Goal: Information Seeking & Learning: Learn about a topic

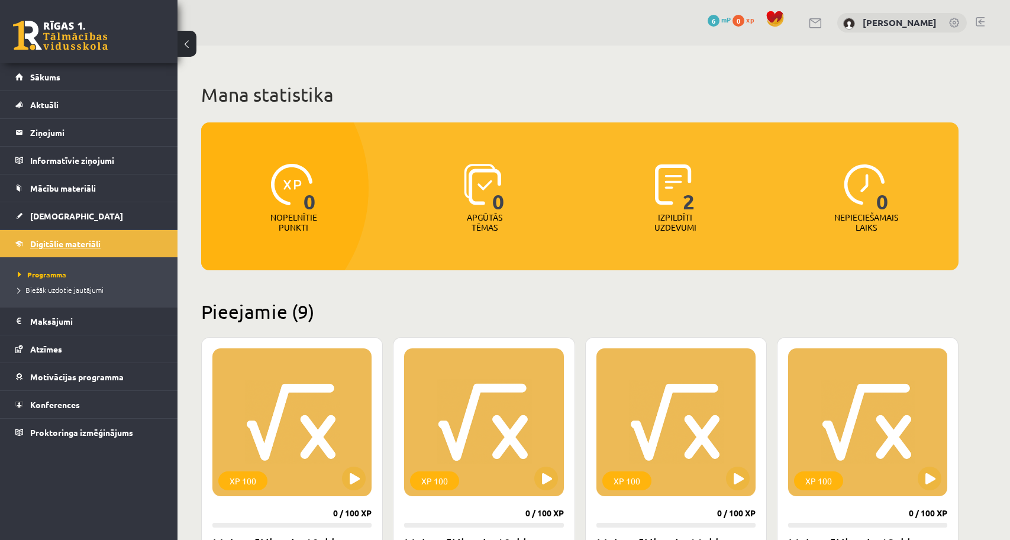
click at [93, 248] on span "Digitālie materiāli" at bounding box center [65, 243] width 70 height 11
click at [64, 409] on span "Konferences" at bounding box center [55, 404] width 50 height 11
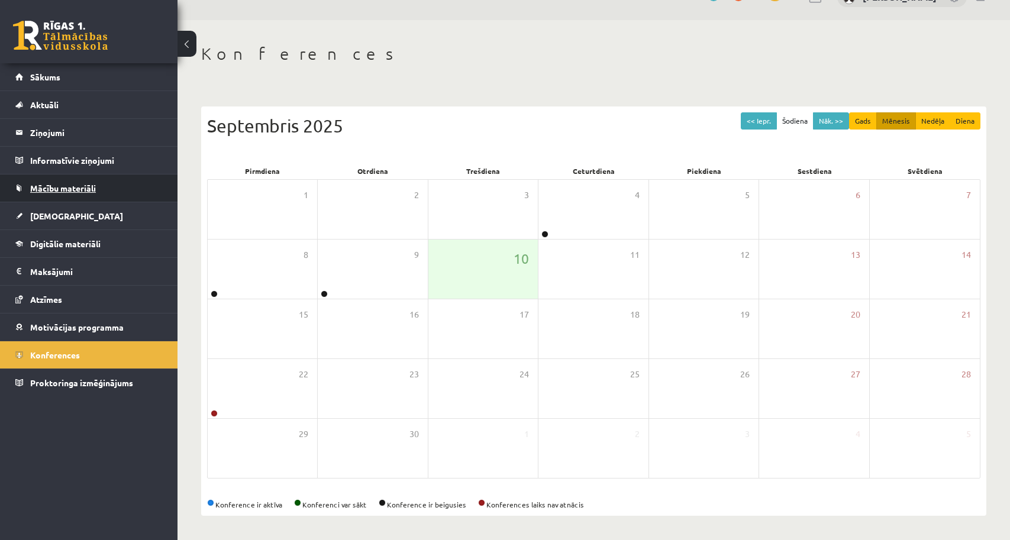
scroll to position [25, 0]
click at [70, 194] on link "Mācību materiāli" at bounding box center [88, 188] width 147 height 27
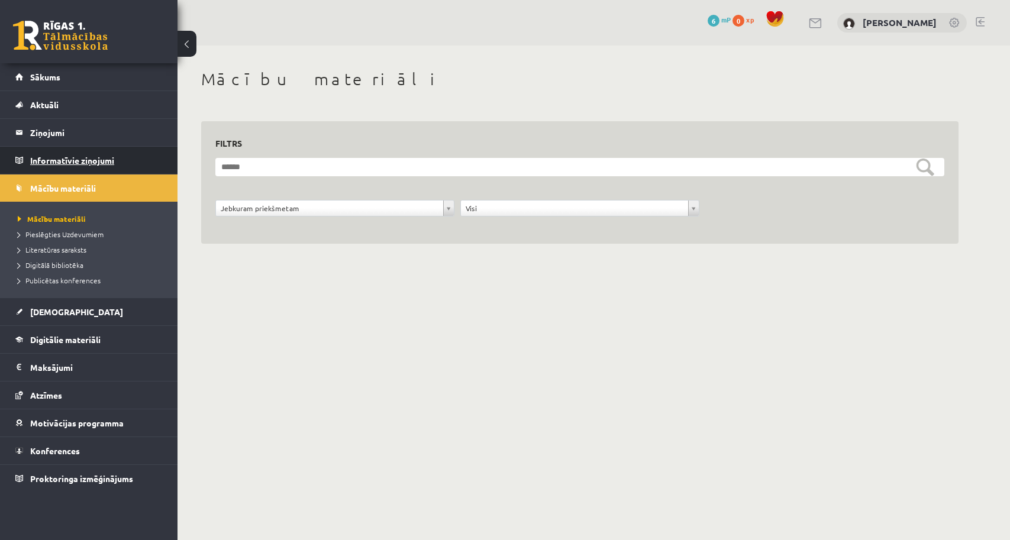
click at [82, 164] on legend "Informatīvie ziņojumi 0" at bounding box center [96, 160] width 133 height 27
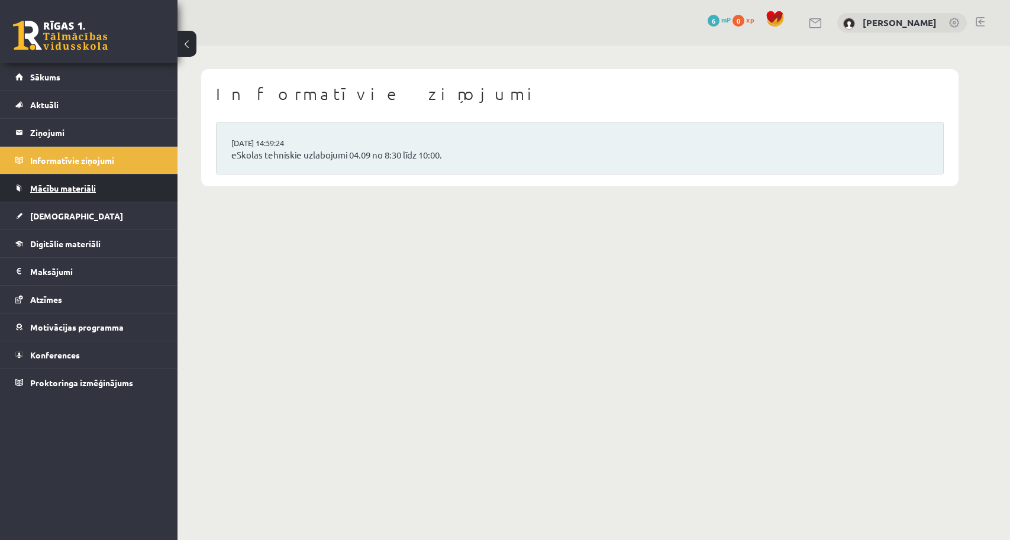
click at [80, 181] on link "Mācību materiāli" at bounding box center [88, 188] width 147 height 27
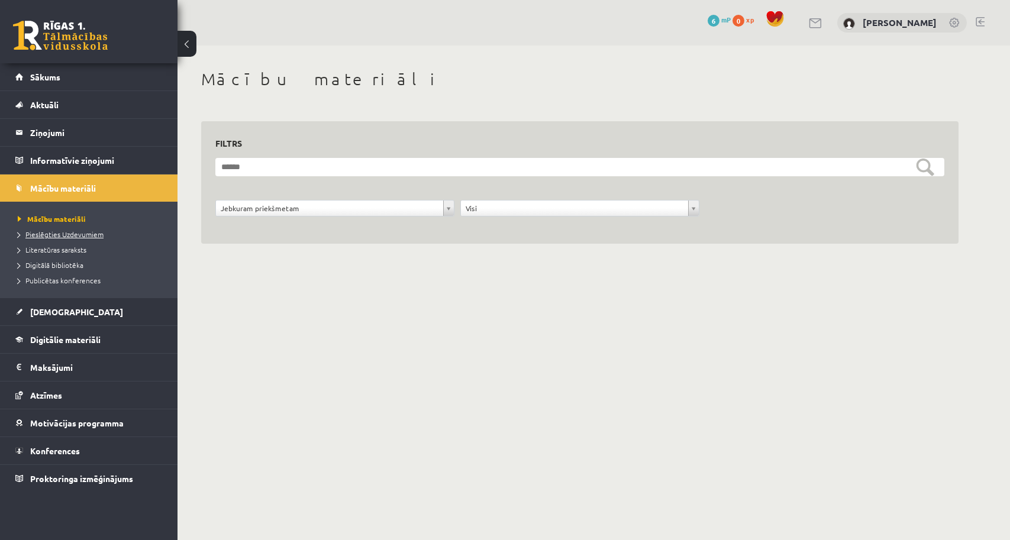
click at [75, 235] on span "Pieslēgties Uzdevumiem" at bounding box center [61, 234] width 86 height 9
click at [73, 246] on span "Literatūras saraksts" at bounding box center [52, 249] width 69 height 9
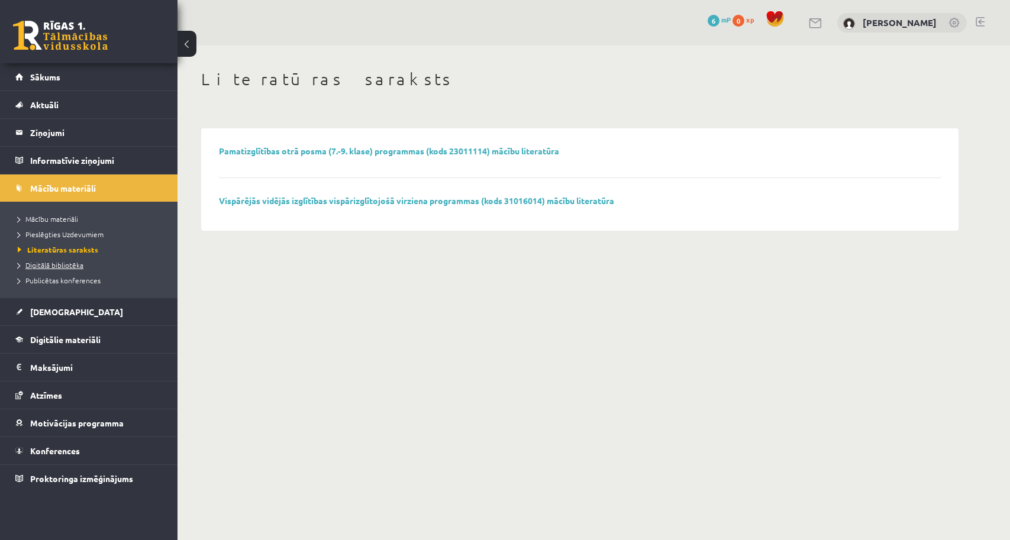
click at [76, 260] on link "Digitālā bibliotēka" at bounding box center [92, 265] width 148 height 11
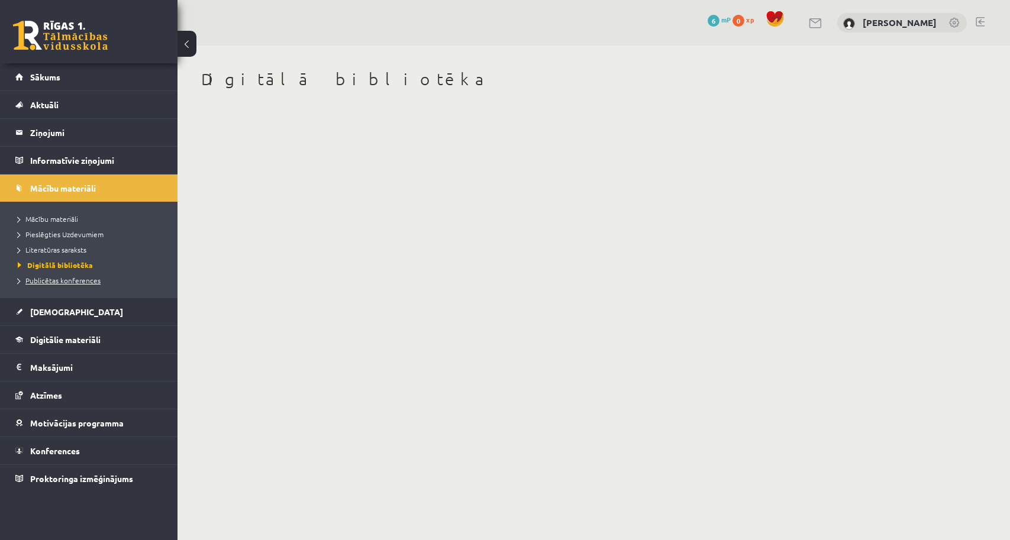
click at [72, 278] on span "Publicētas konferences" at bounding box center [59, 280] width 83 height 9
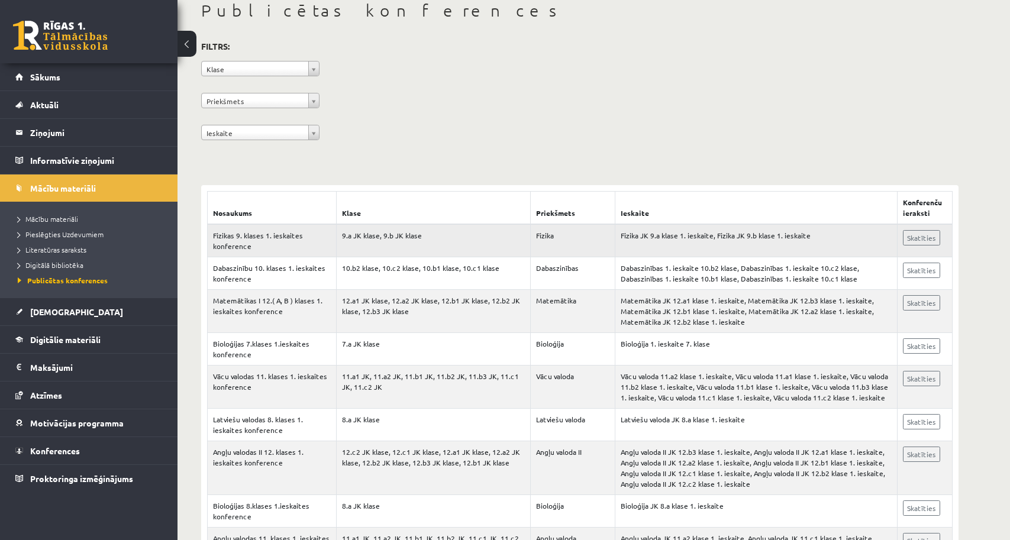
scroll to position [85, 0]
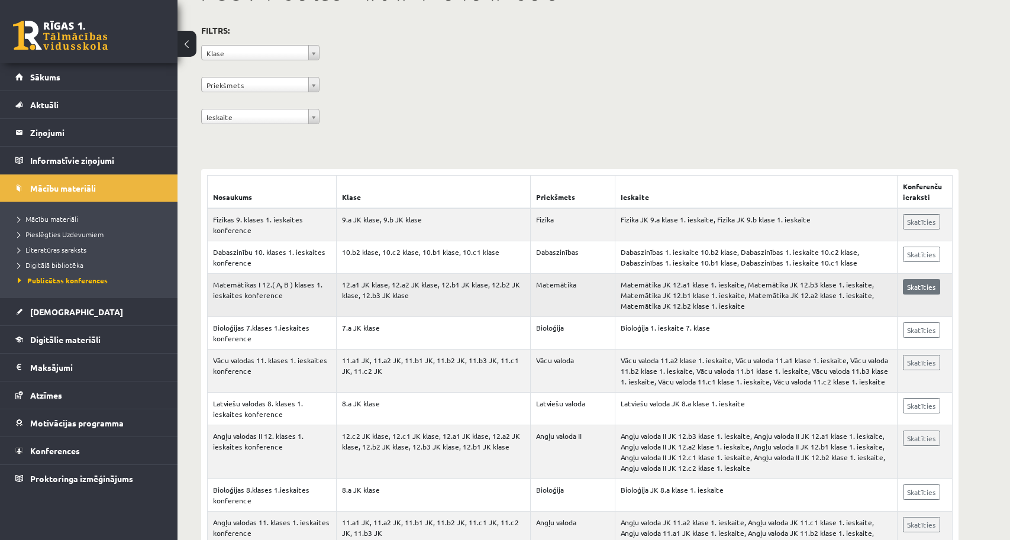
click at [922, 282] on link "Skatīties" at bounding box center [921, 286] width 37 height 15
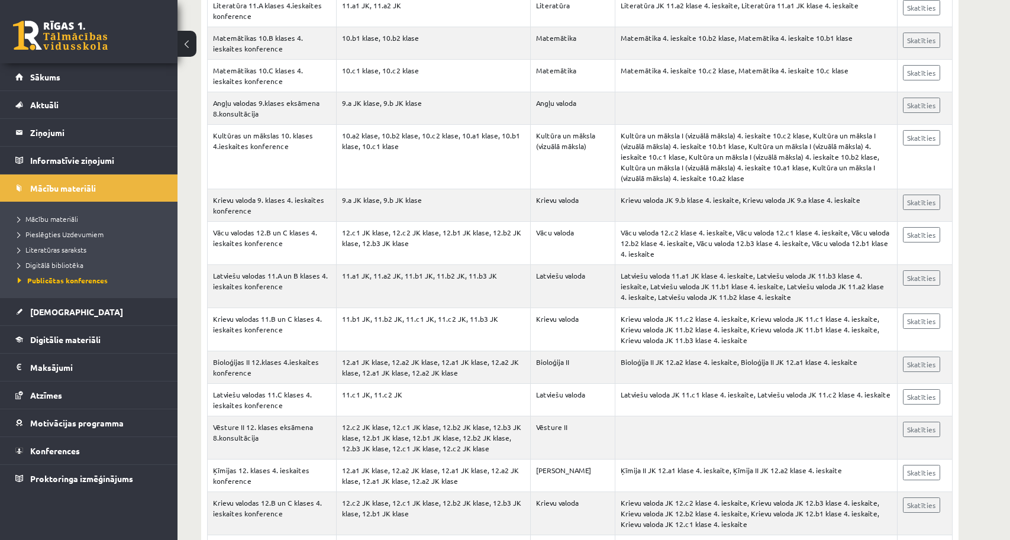
scroll to position [1699, 0]
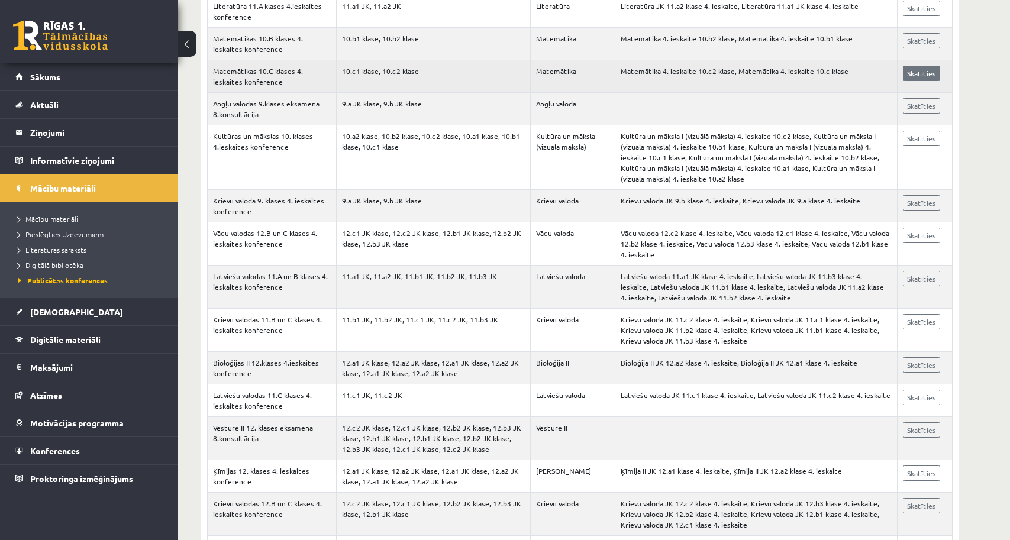
click at [940, 81] on link "Skatīties" at bounding box center [921, 73] width 37 height 15
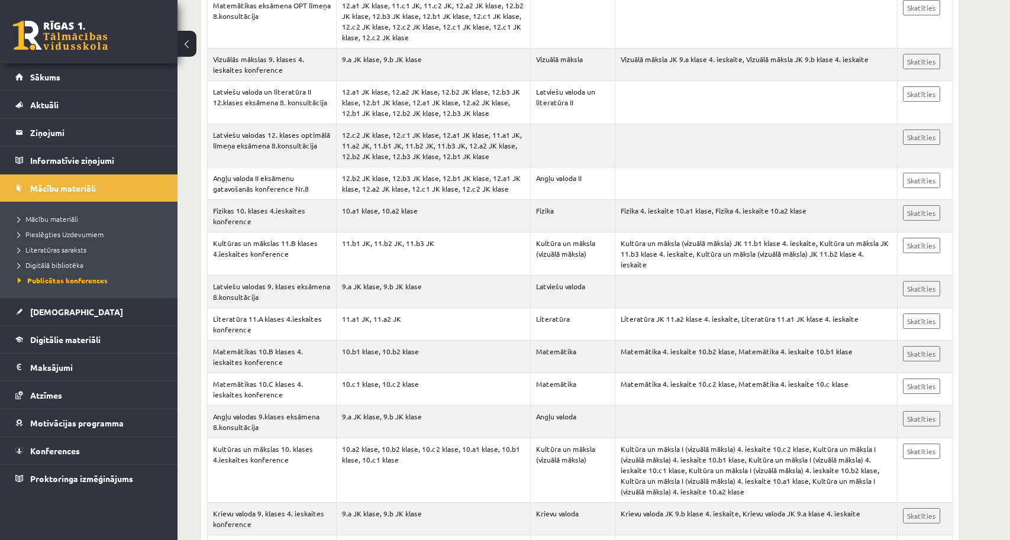
scroll to position [0, 0]
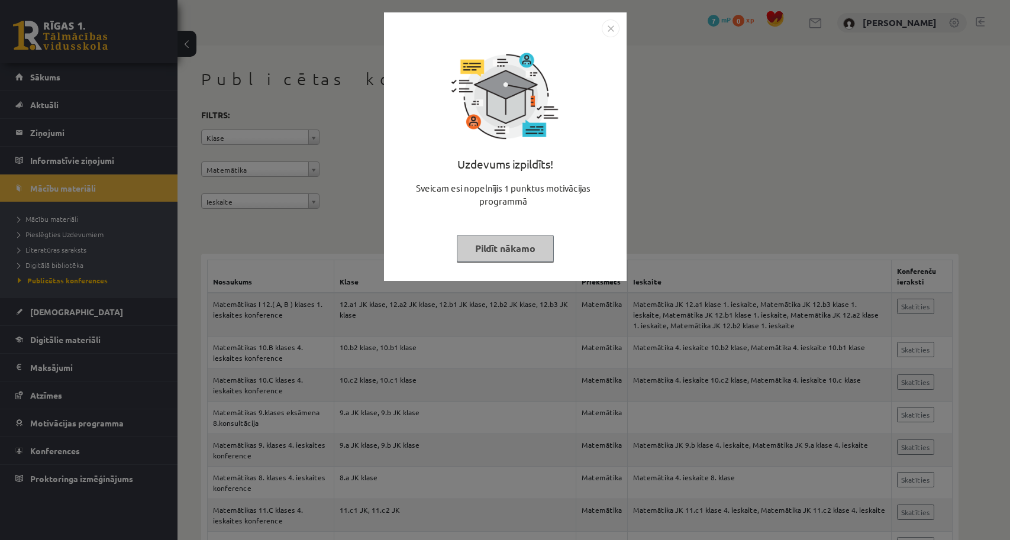
click at [487, 250] on button "Pildīt nākamo" at bounding box center [505, 248] width 97 height 27
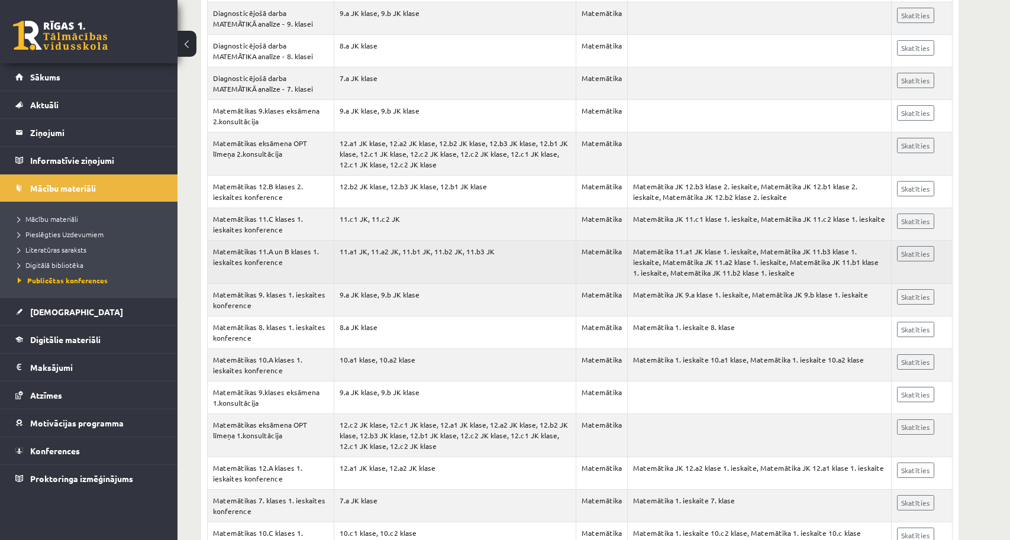
scroll to position [2351, 0]
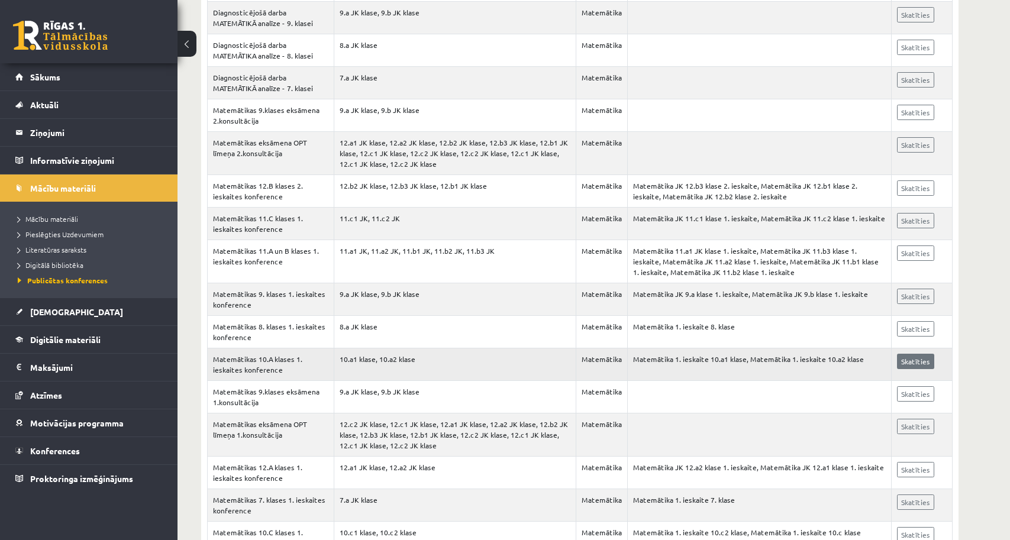
click at [925, 369] on link "Skatīties" at bounding box center [915, 361] width 37 height 15
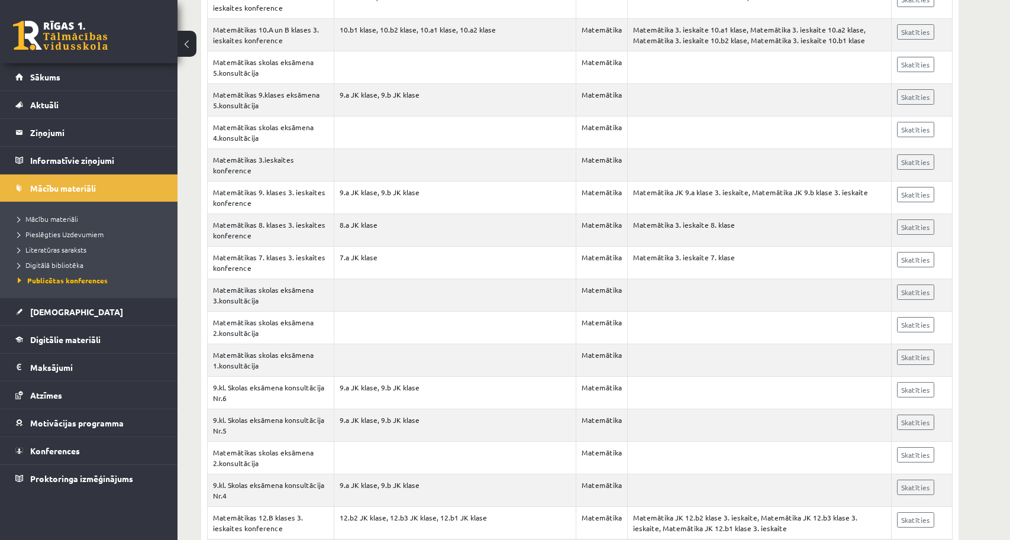
scroll to position [1005, 0]
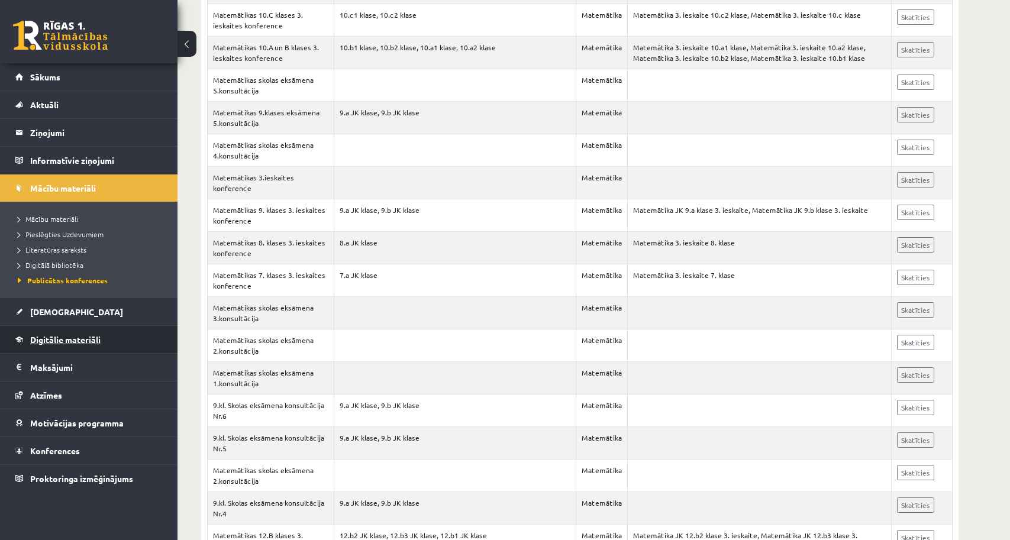
click at [62, 339] on span "Digitālie materiāli" at bounding box center [65, 339] width 70 height 11
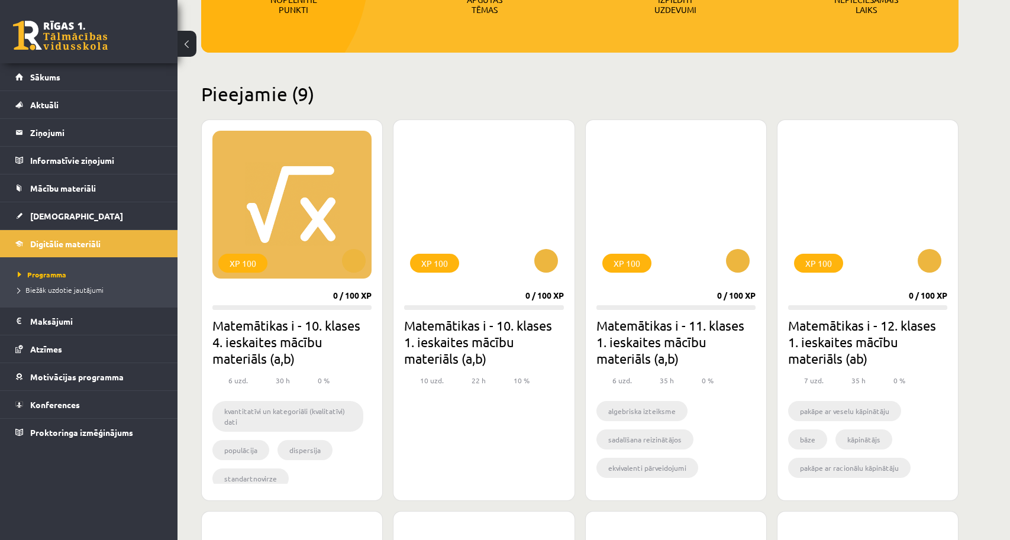
scroll to position [84, 0]
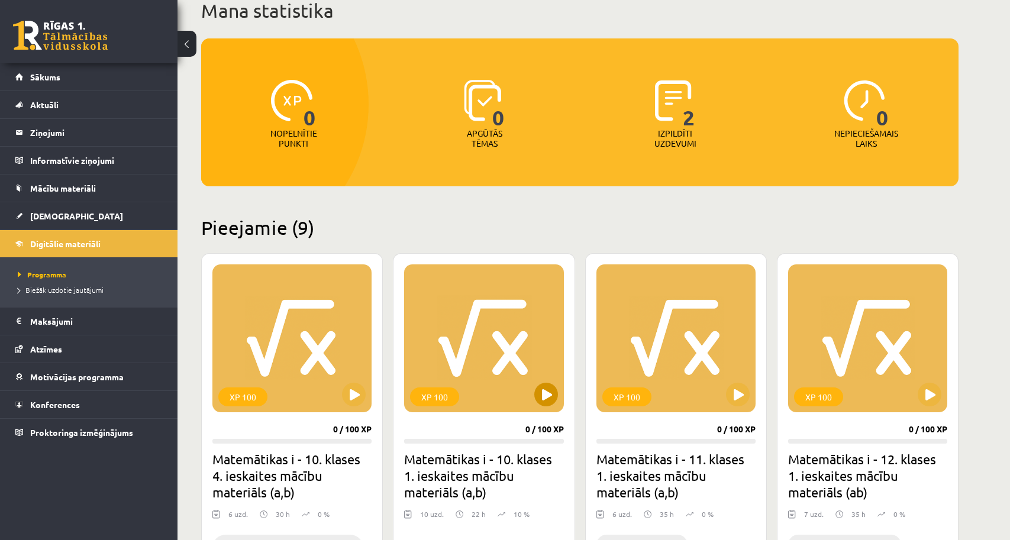
click at [547, 401] on button at bounding box center [546, 395] width 24 height 24
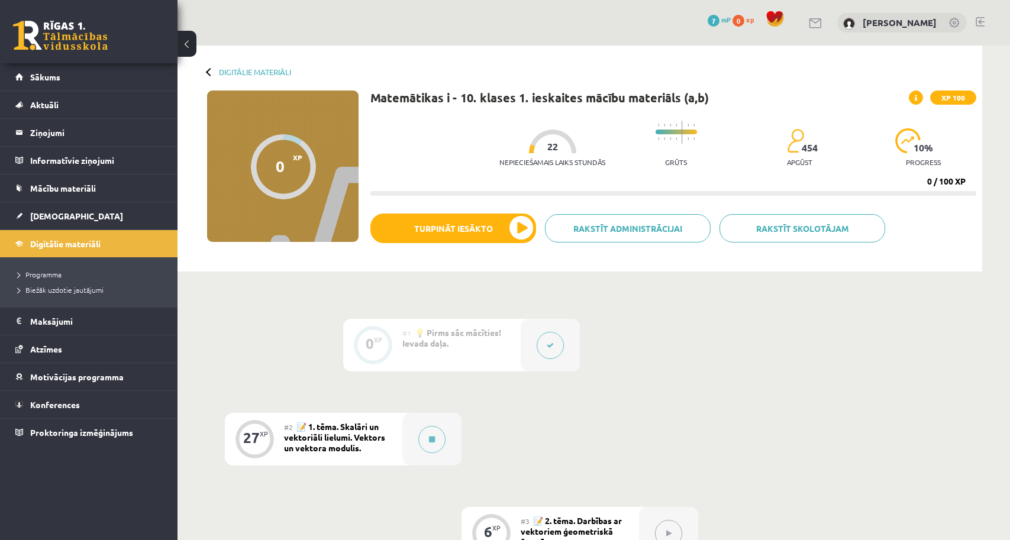
click at [543, 344] on button at bounding box center [550, 345] width 27 height 27
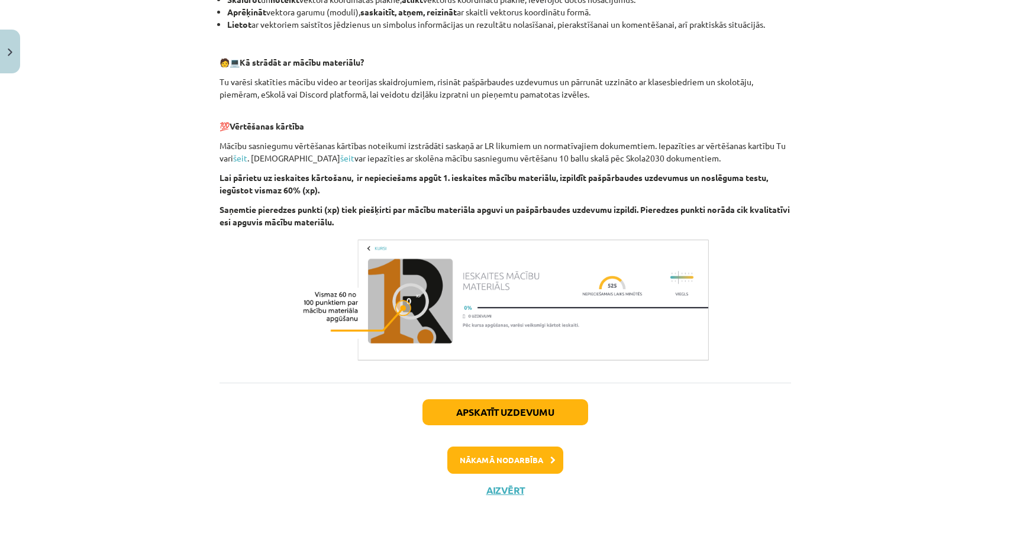
scroll to position [554, 0]
click at [543, 412] on button "Apskatīt uzdevumu" at bounding box center [505, 412] width 166 height 26
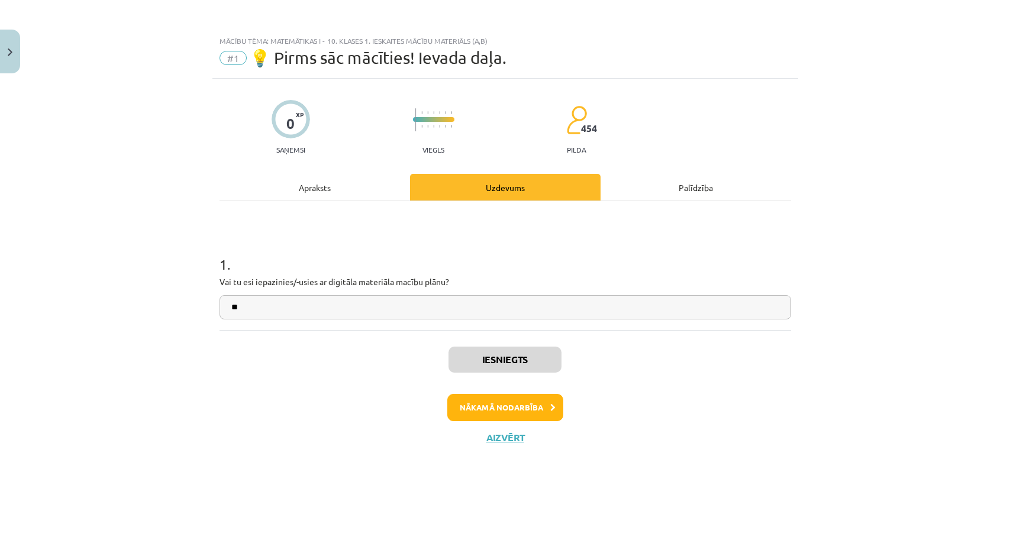
click at [502, 405] on button "Nākamā nodarbība" at bounding box center [505, 407] width 116 height 27
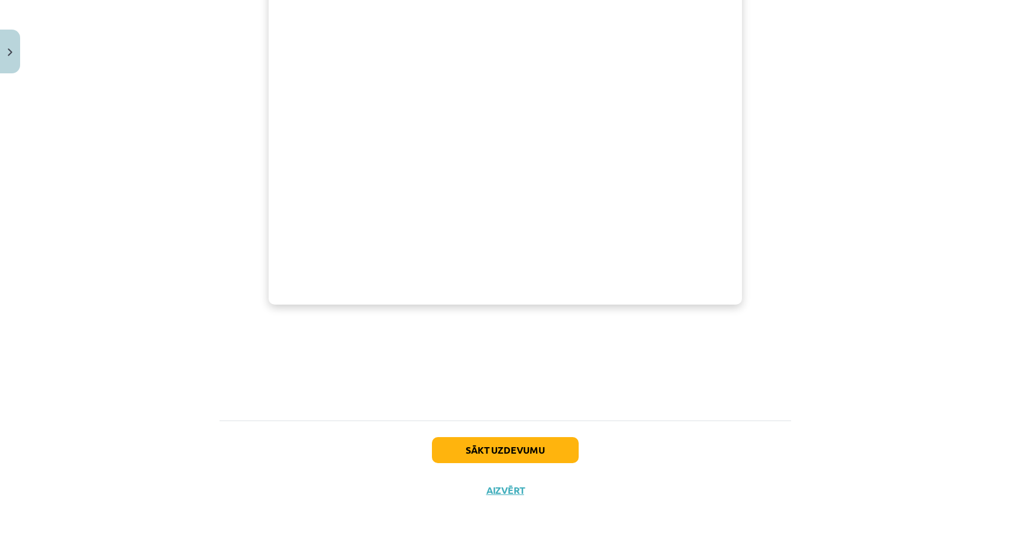
scroll to position [475, 0]
click at [891, 4] on div "Mācību tēma: Matemātikas i - 10. klases 1. ieskaites mācību materiāls (a,b) #2 …" at bounding box center [505, 270] width 1010 height 540
